Goal: Navigation & Orientation: Find specific page/section

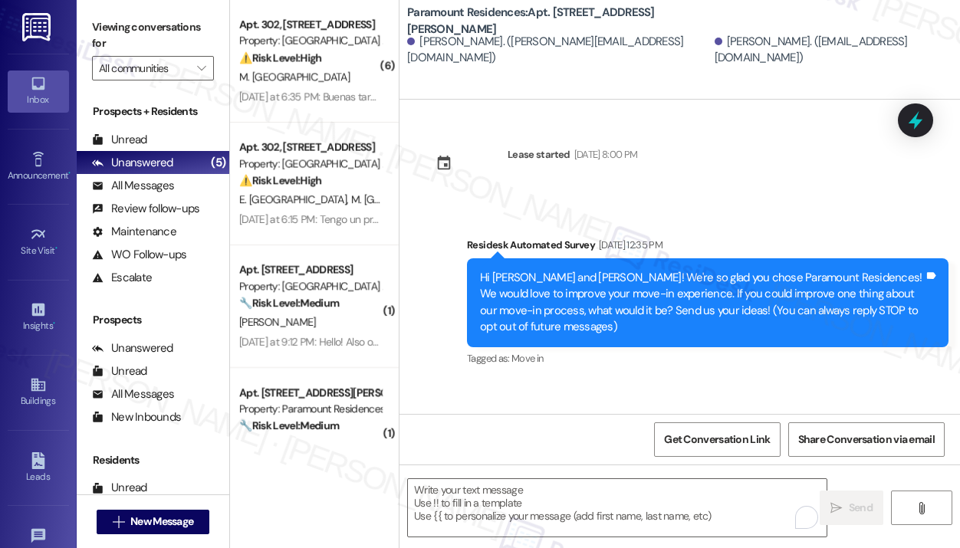
scroll to position [2211, 0]
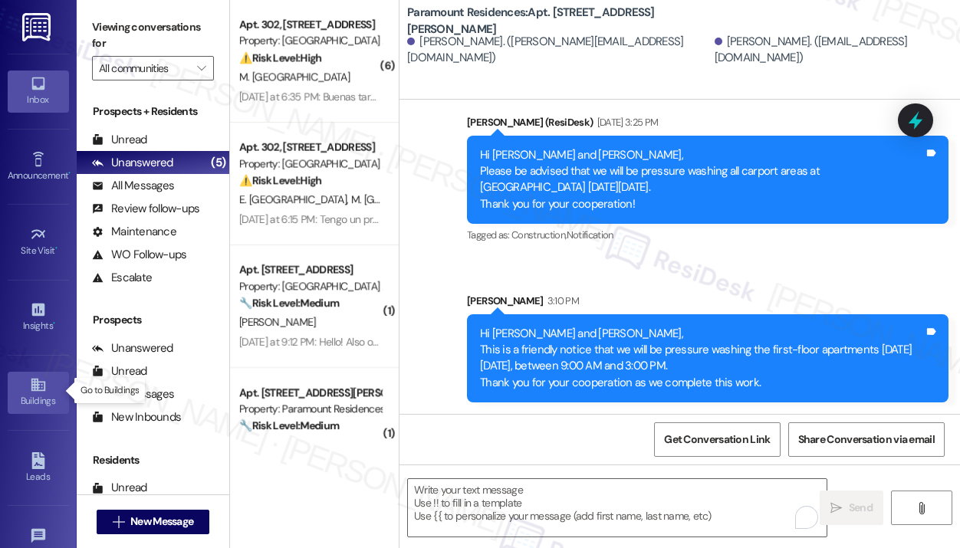
click at [35, 394] on div "Buildings" at bounding box center [38, 401] width 77 height 15
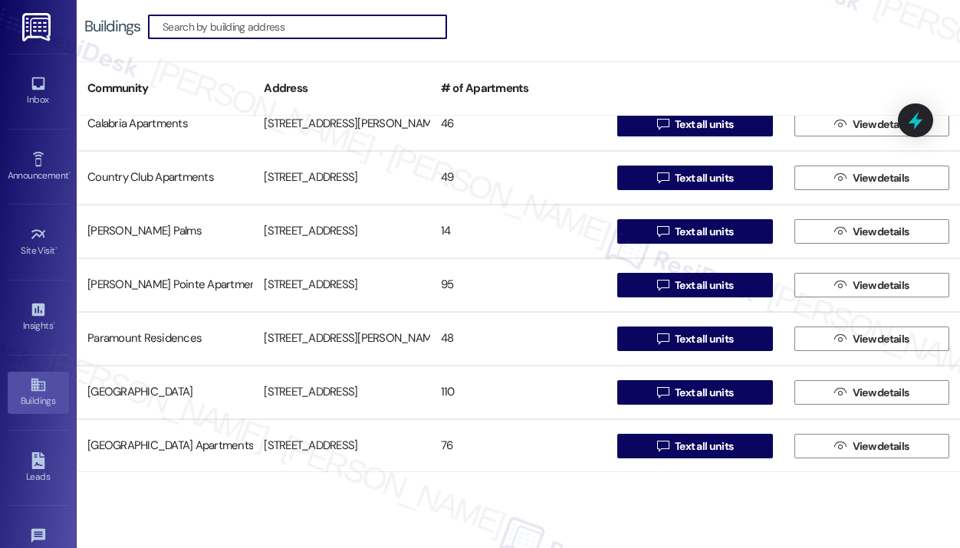
scroll to position [502, 0]
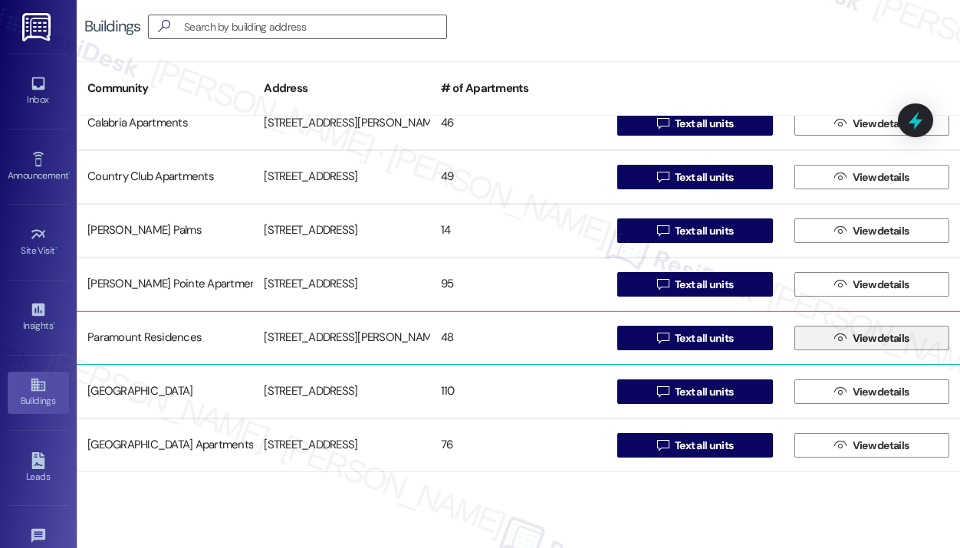
click at [832, 337] on span " View details" at bounding box center [872, 338] width 81 height 23
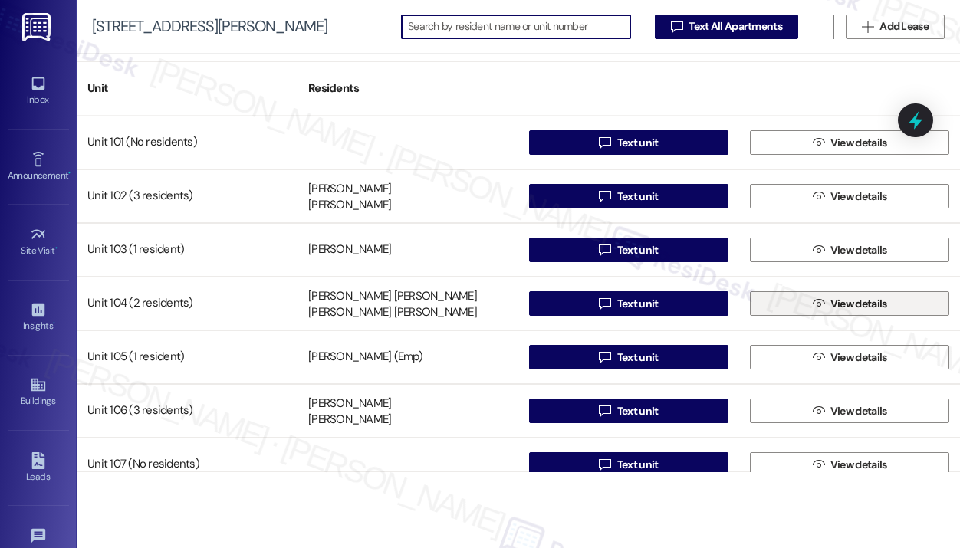
click at [782, 304] on button " View details" at bounding box center [849, 304] width 199 height 25
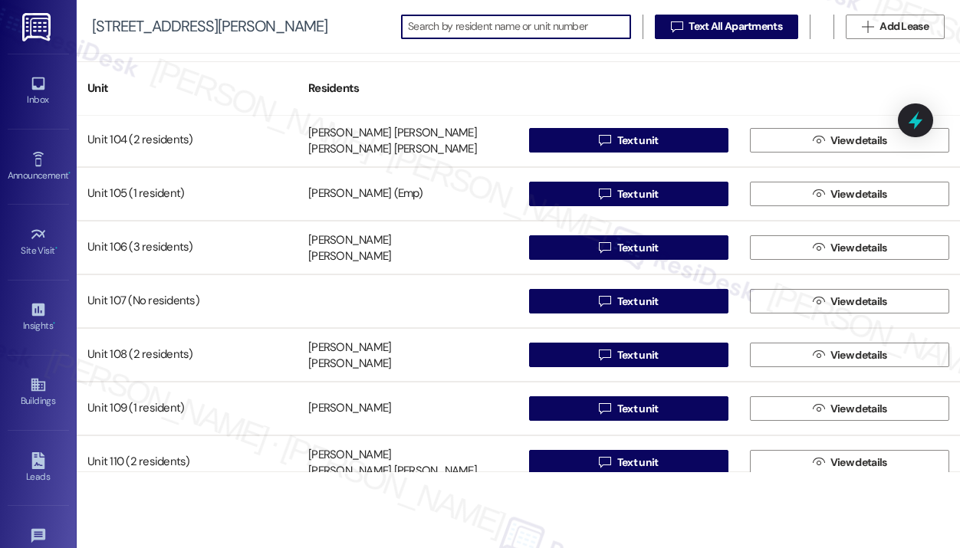
scroll to position [153, 0]
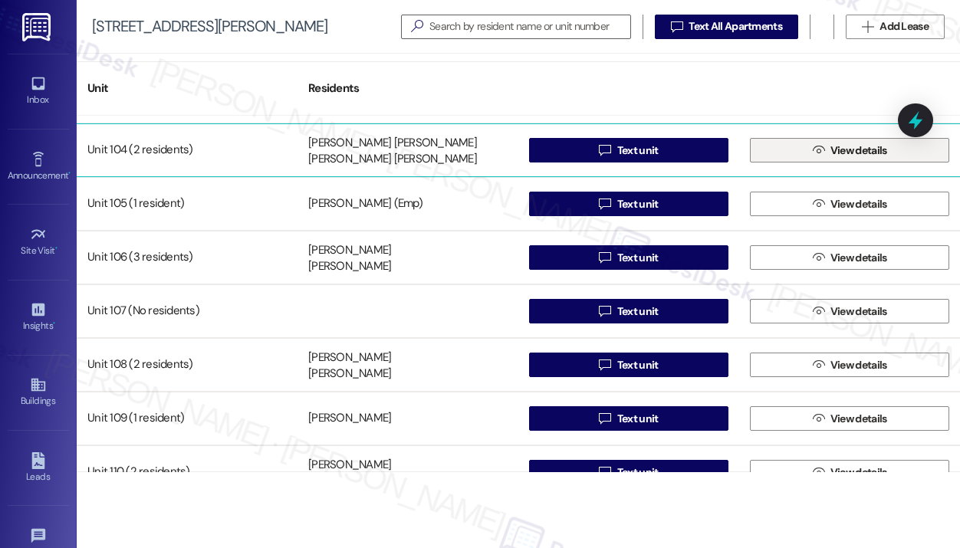
click at [801, 152] on button " View details" at bounding box center [849, 150] width 199 height 25
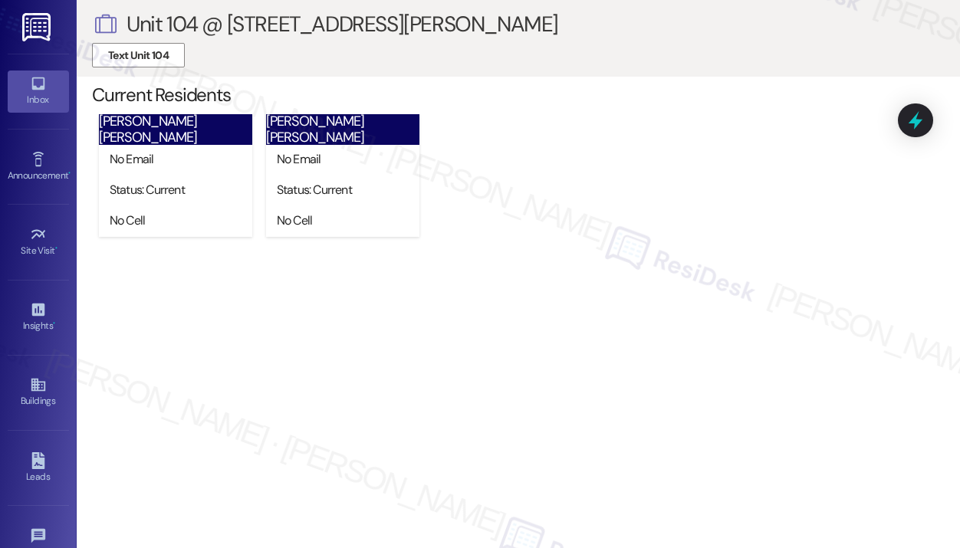
click at [38, 82] on icon at bounding box center [38, 83] width 17 height 17
